Goal: Task Accomplishment & Management: Manage account settings

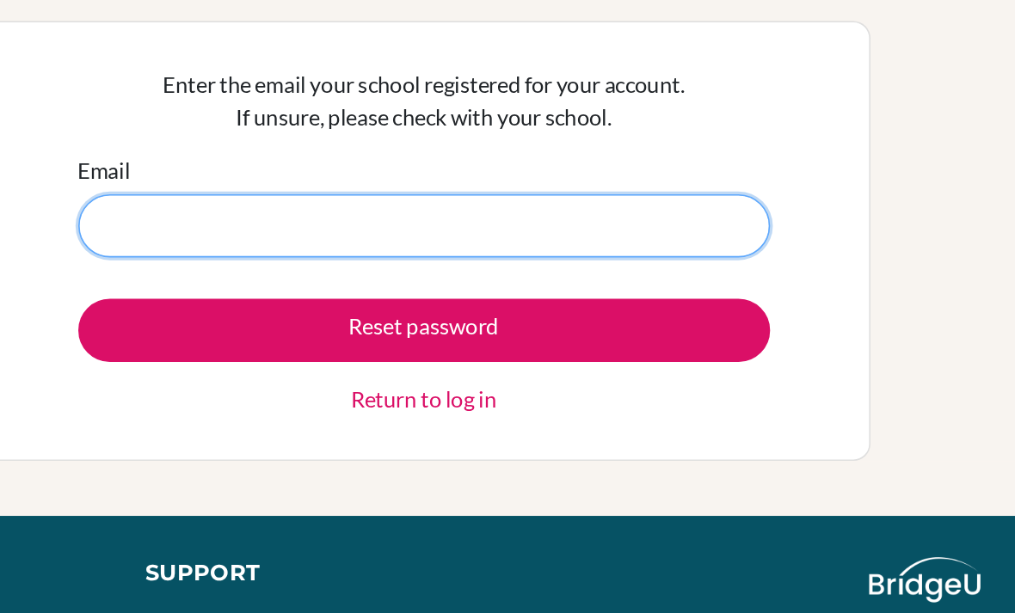
click at [389, 238] on input "Email" at bounding box center [507, 258] width 432 height 40
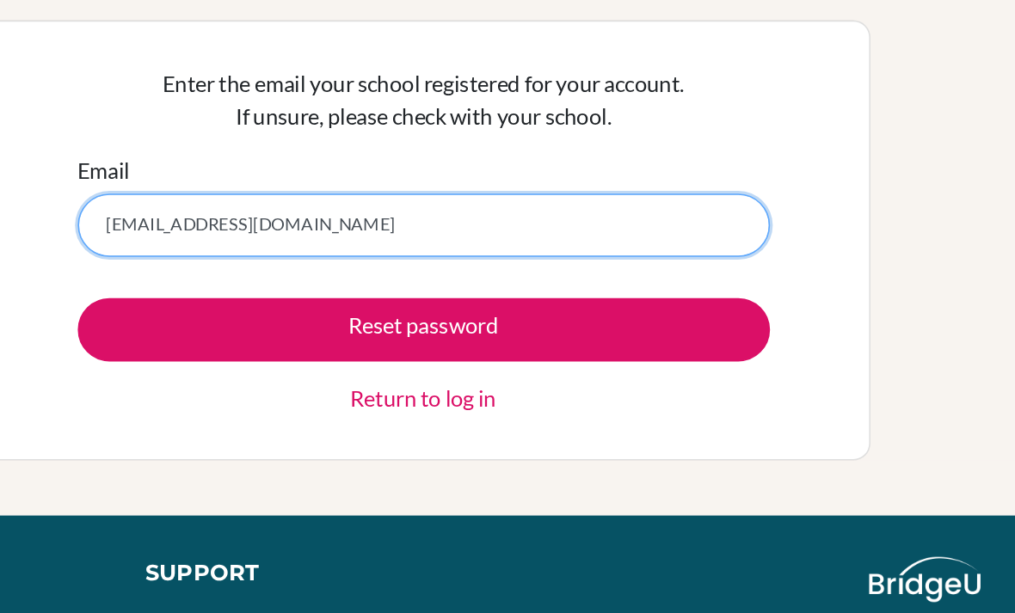
type input "2793954902@qq.com"
click at [291, 304] on button "Reset password" at bounding box center [507, 324] width 432 height 40
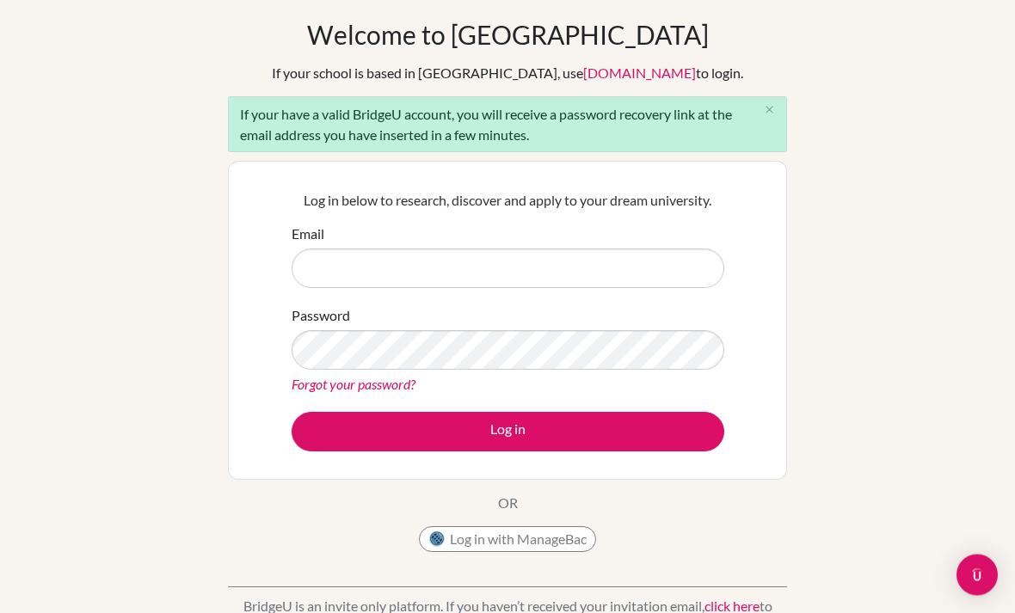
scroll to position [68, 0]
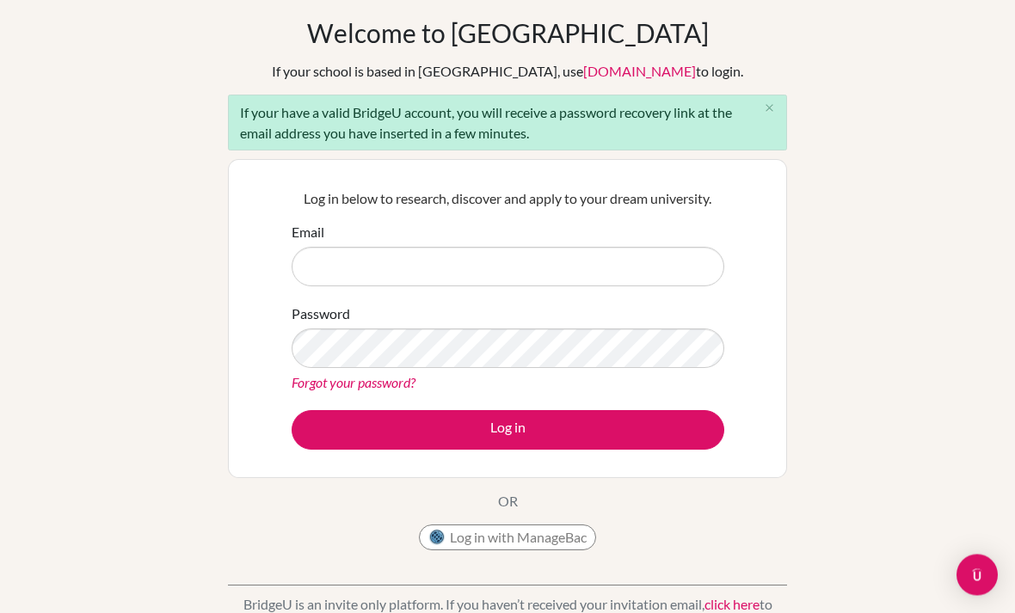
click at [362, 378] on link "Forgot your password?" at bounding box center [353, 383] width 124 height 16
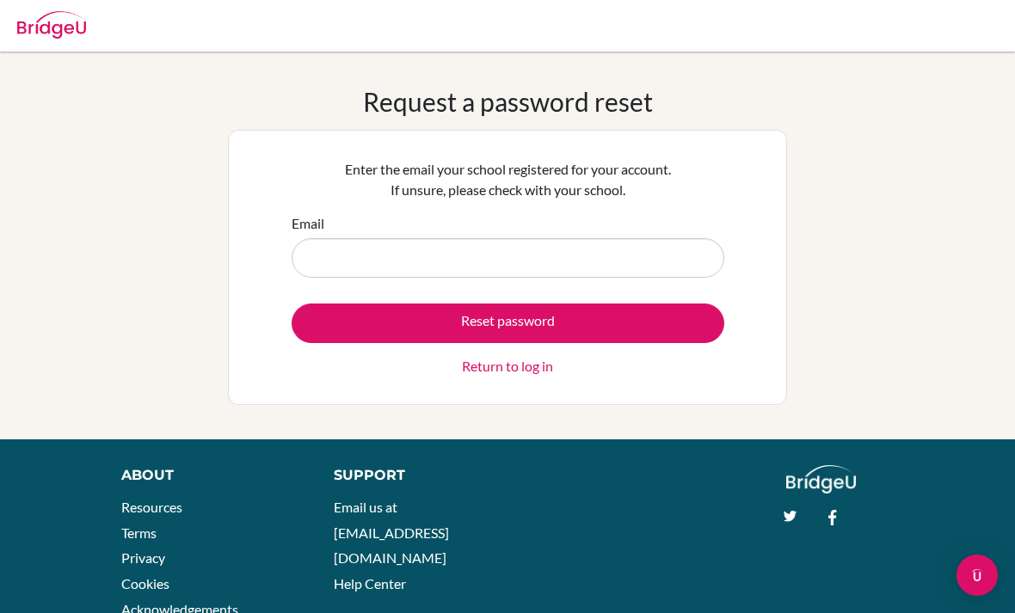
click at [589, 338] on button "Reset password" at bounding box center [507, 324] width 432 height 40
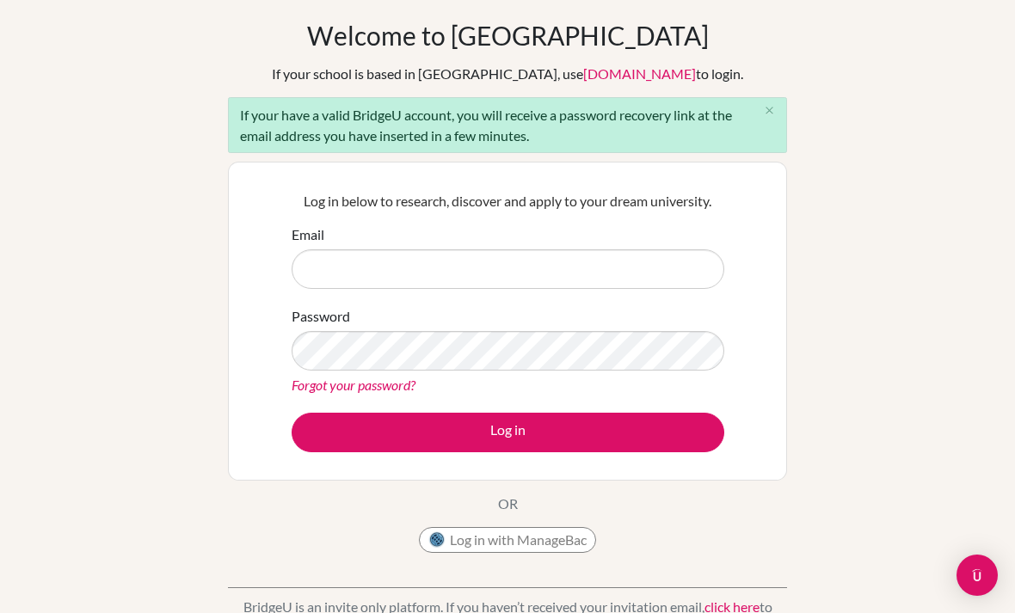
scroll to position [88, 0]
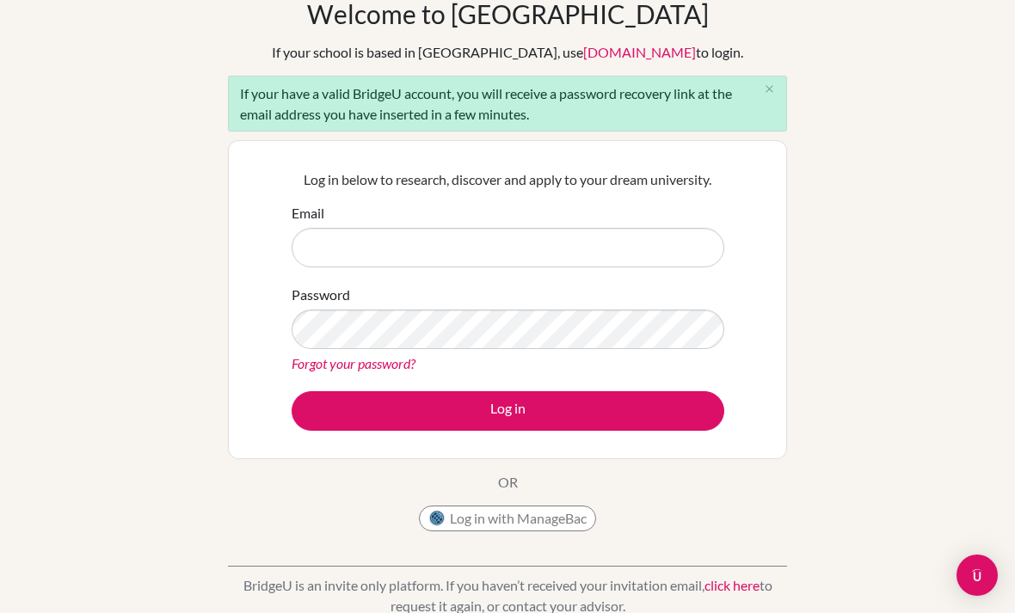
click at [393, 370] on link "Forgot your password?" at bounding box center [353, 363] width 124 height 16
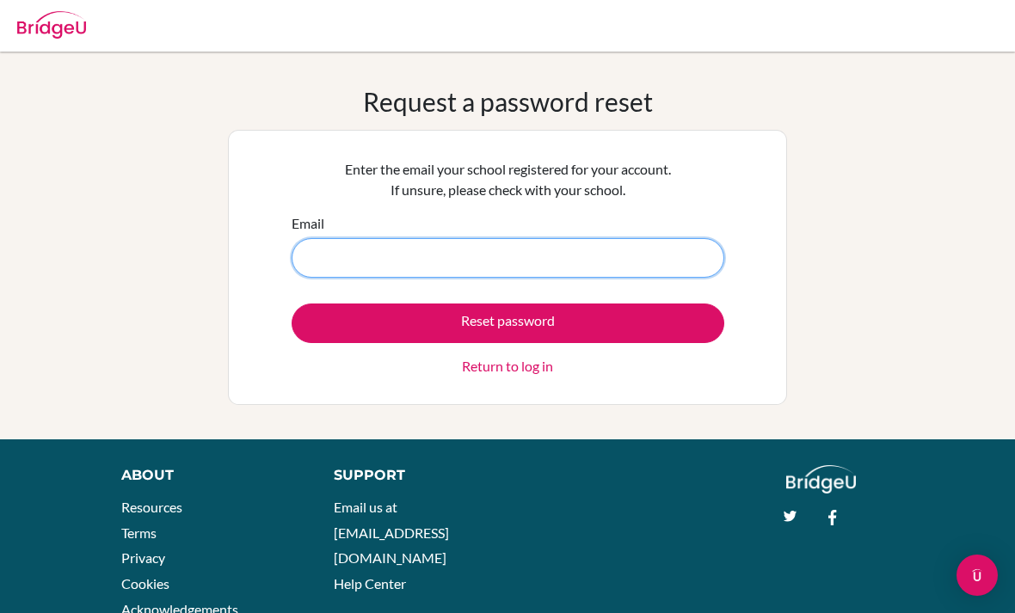
click at [664, 267] on input "Email" at bounding box center [507, 258] width 432 height 40
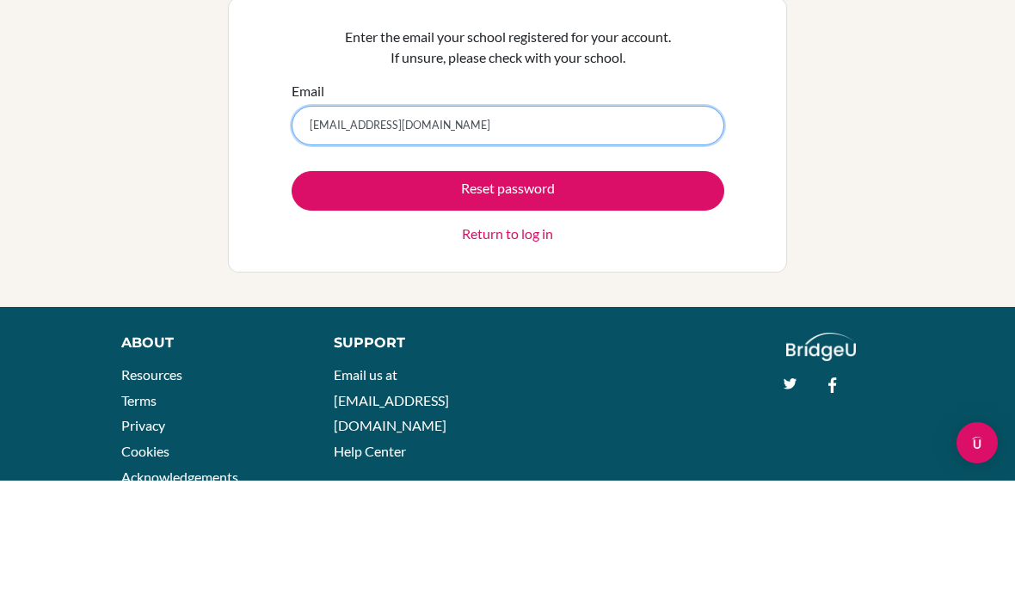
type input "[EMAIL_ADDRESS][DOMAIN_NAME]"
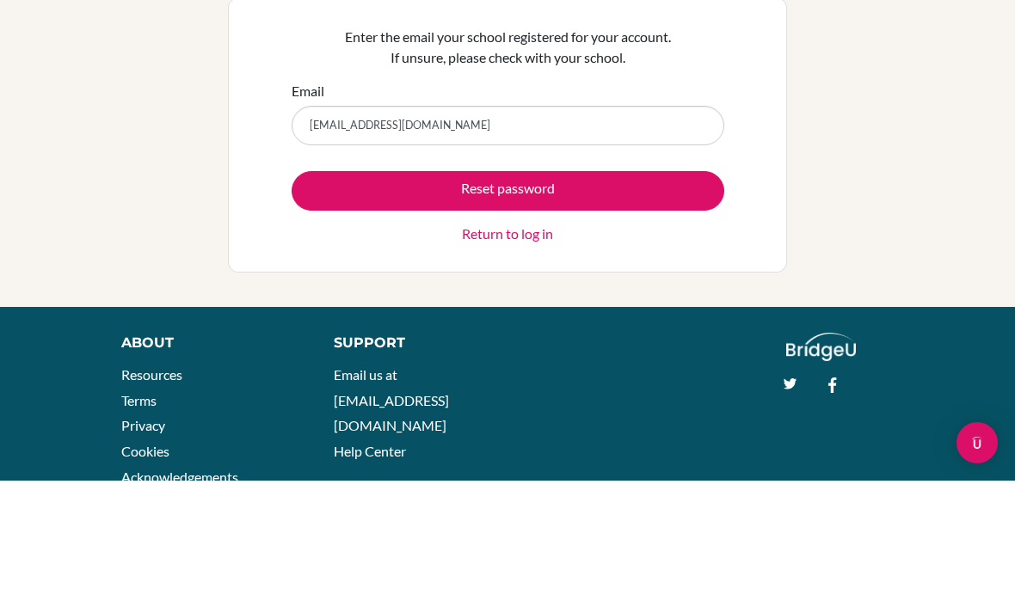
click at [673, 304] on button "Reset password" at bounding box center [507, 324] width 432 height 40
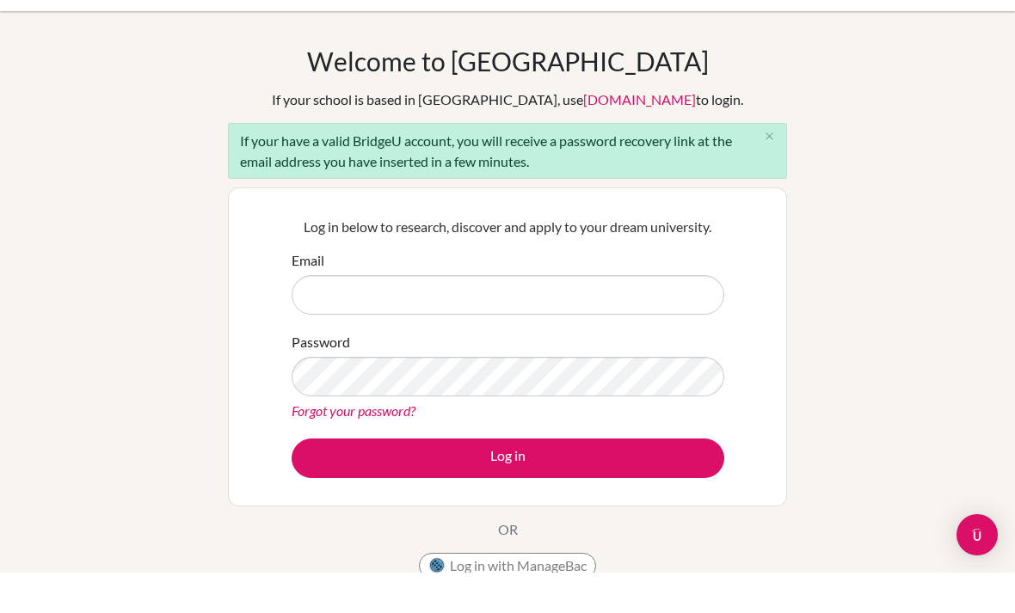
scroll to position [40, 0]
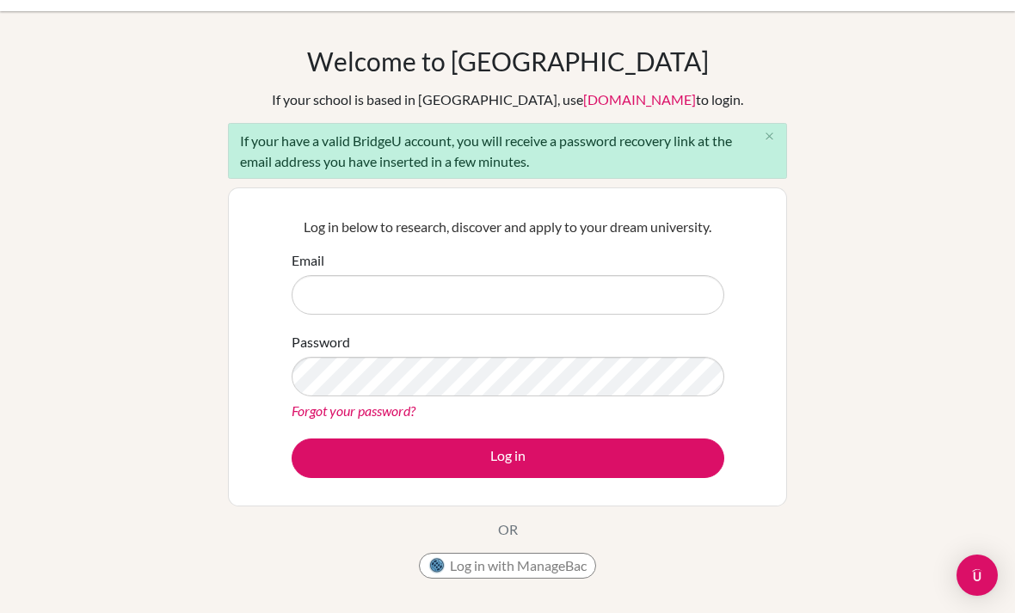
click at [304, 419] on link "Forgot your password?" at bounding box center [353, 410] width 124 height 16
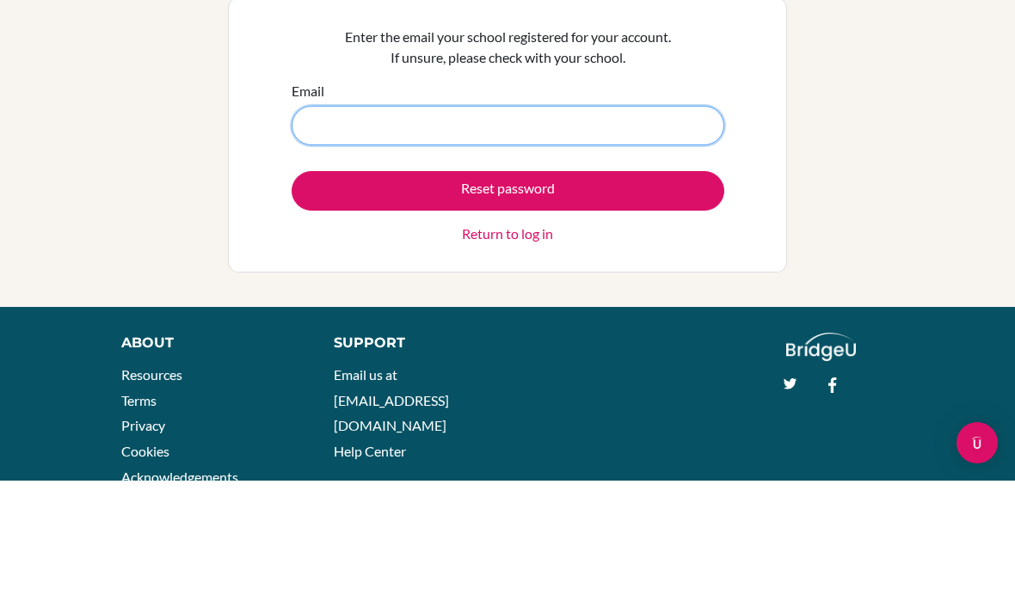
paste input "[EMAIL_ADDRESS][DOMAIN_NAME]"
type input "[EMAIL_ADDRESS][DOMAIN_NAME]"
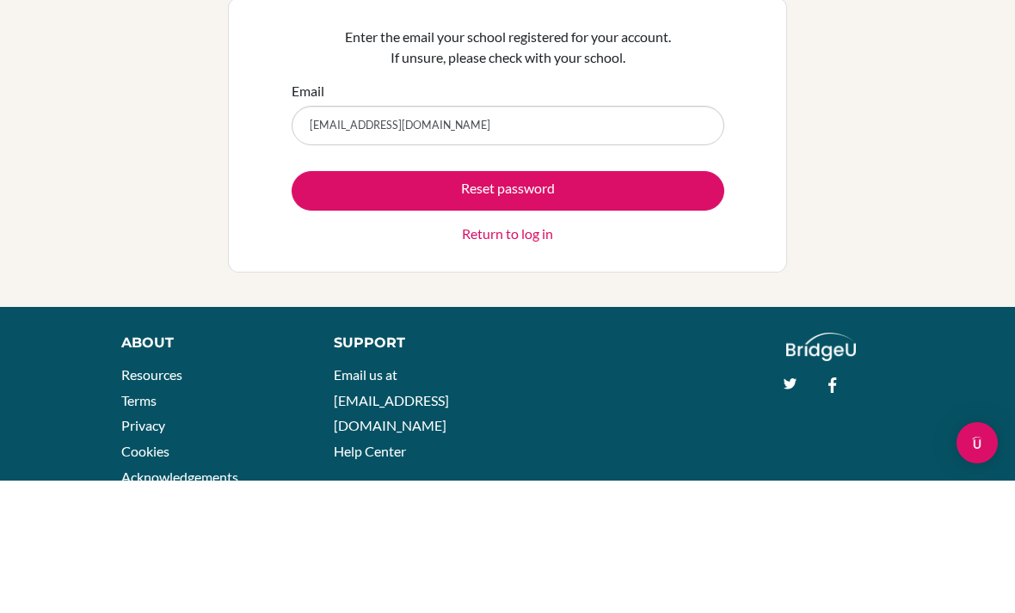
click at [657, 304] on button "Reset password" at bounding box center [507, 324] width 432 height 40
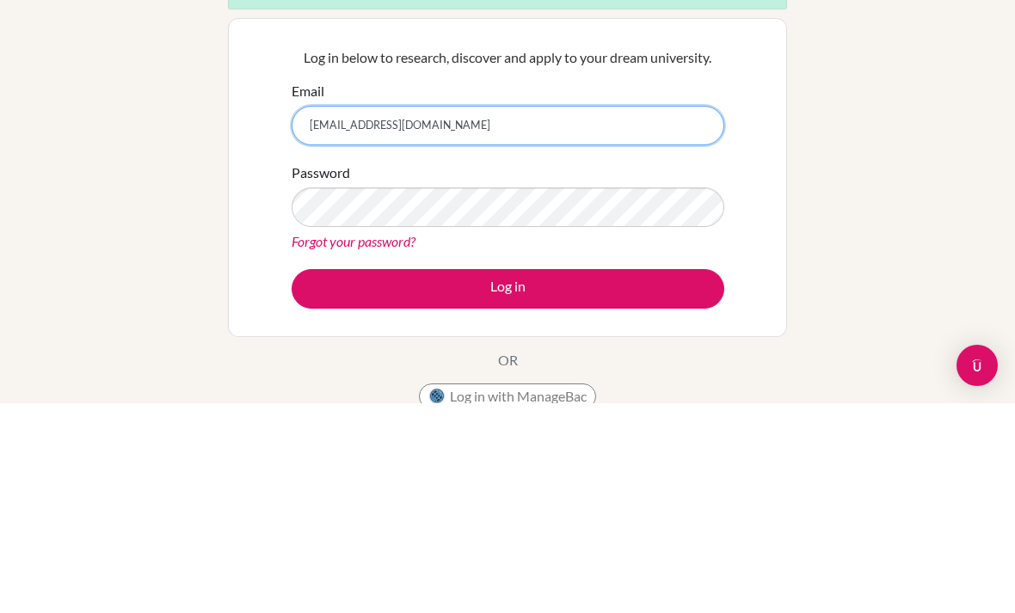
type input "[EMAIL_ADDRESS][DOMAIN_NAME]"
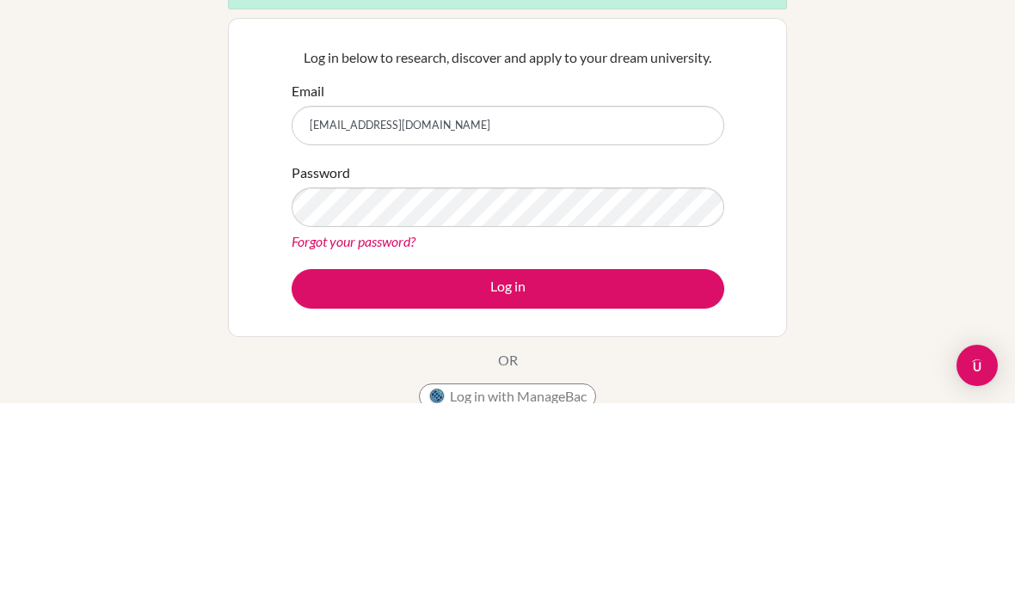
scroll to position [210, 0]
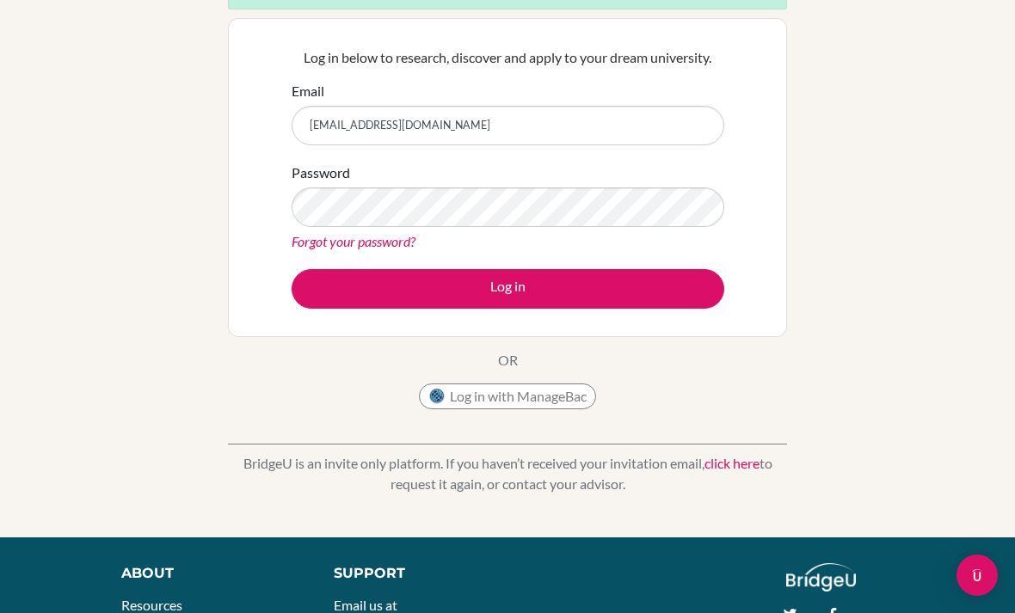
click at [678, 296] on button "Log in" at bounding box center [507, 289] width 432 height 40
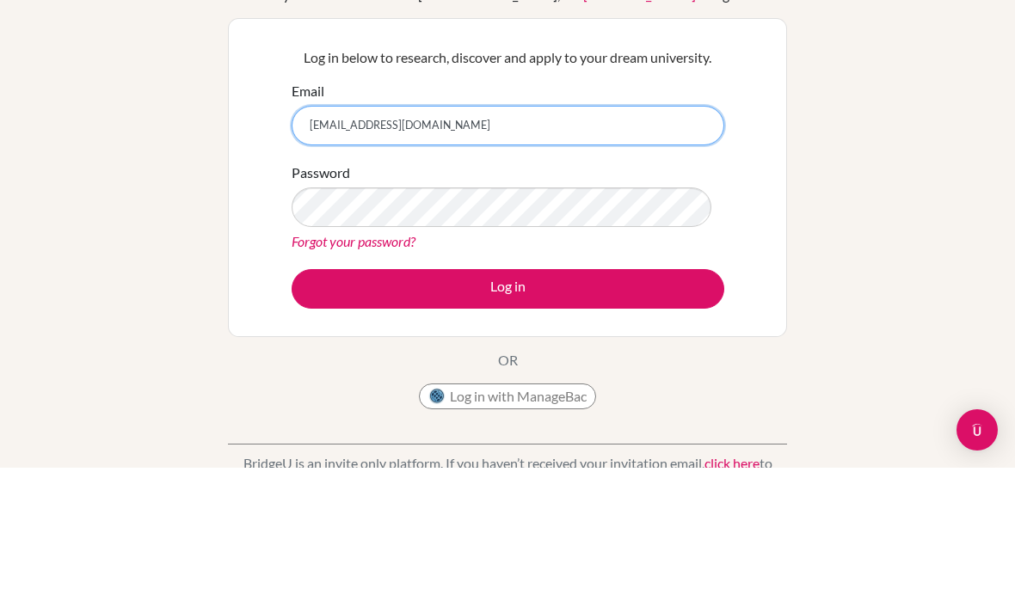
scroll to position [145, 0]
